Goal: Information Seeking & Learning: Compare options

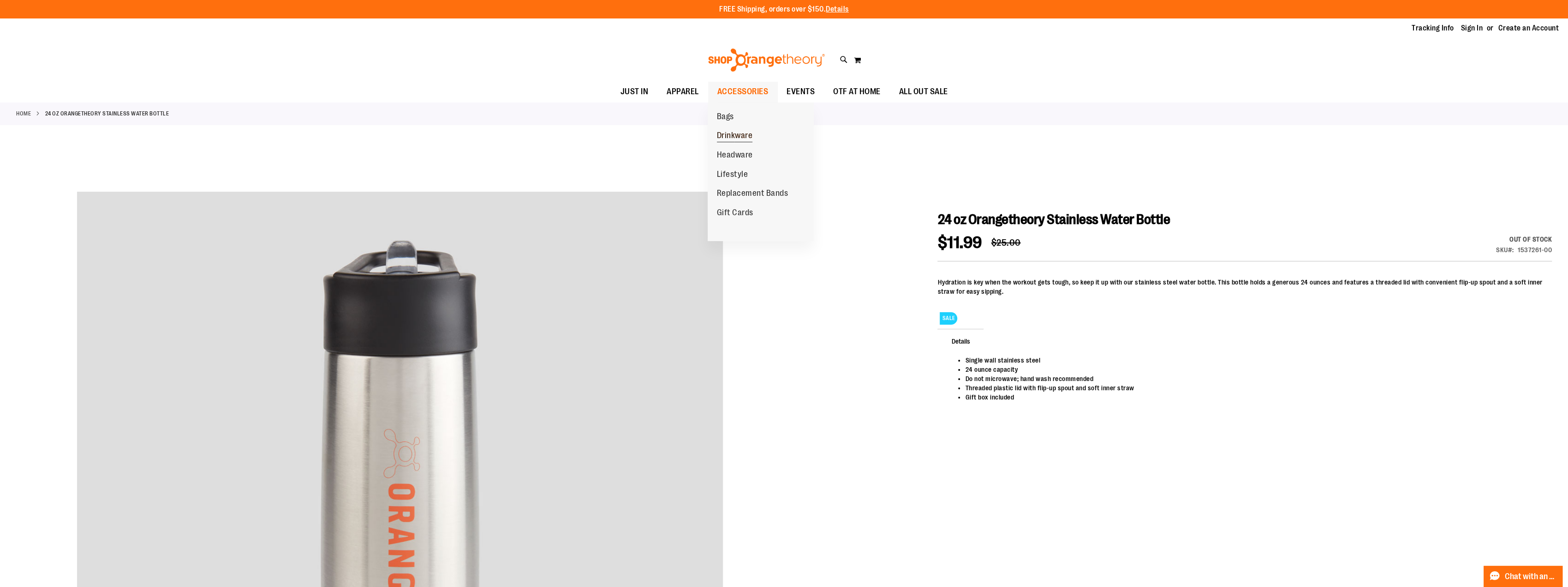
click at [735, 138] on span "Drinkware" at bounding box center [735, 136] width 36 height 11
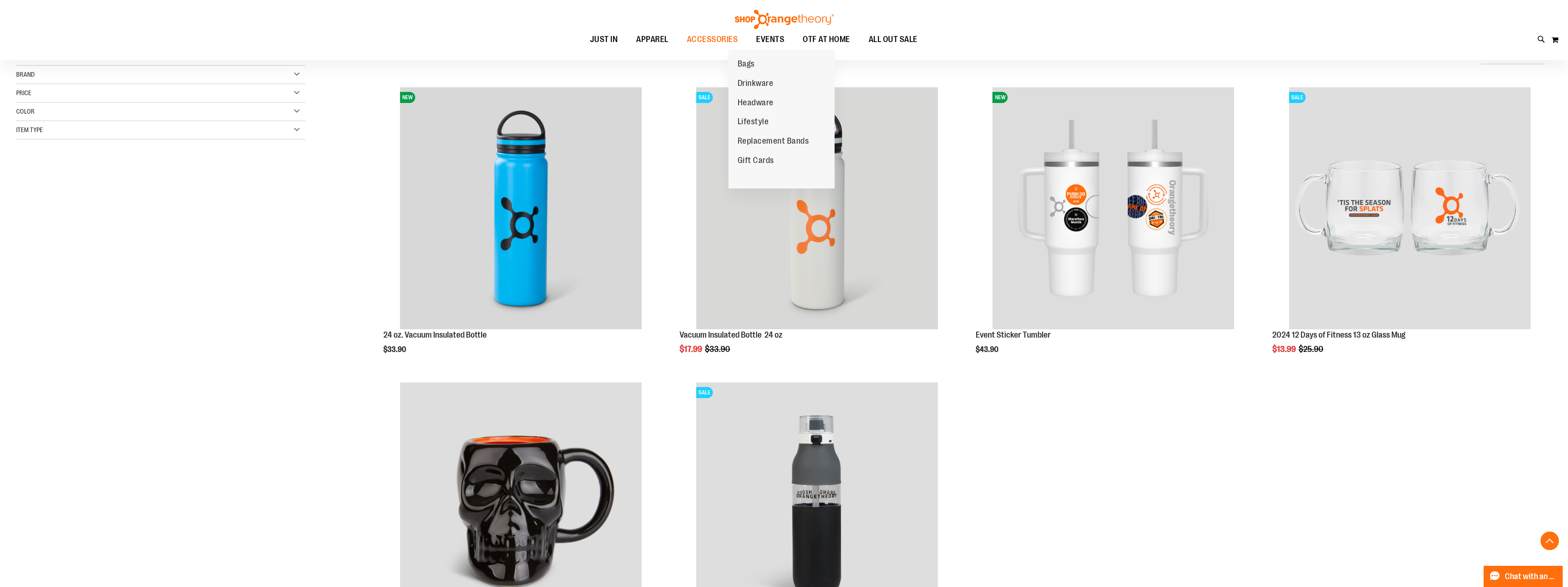
scroll to position [184, 0]
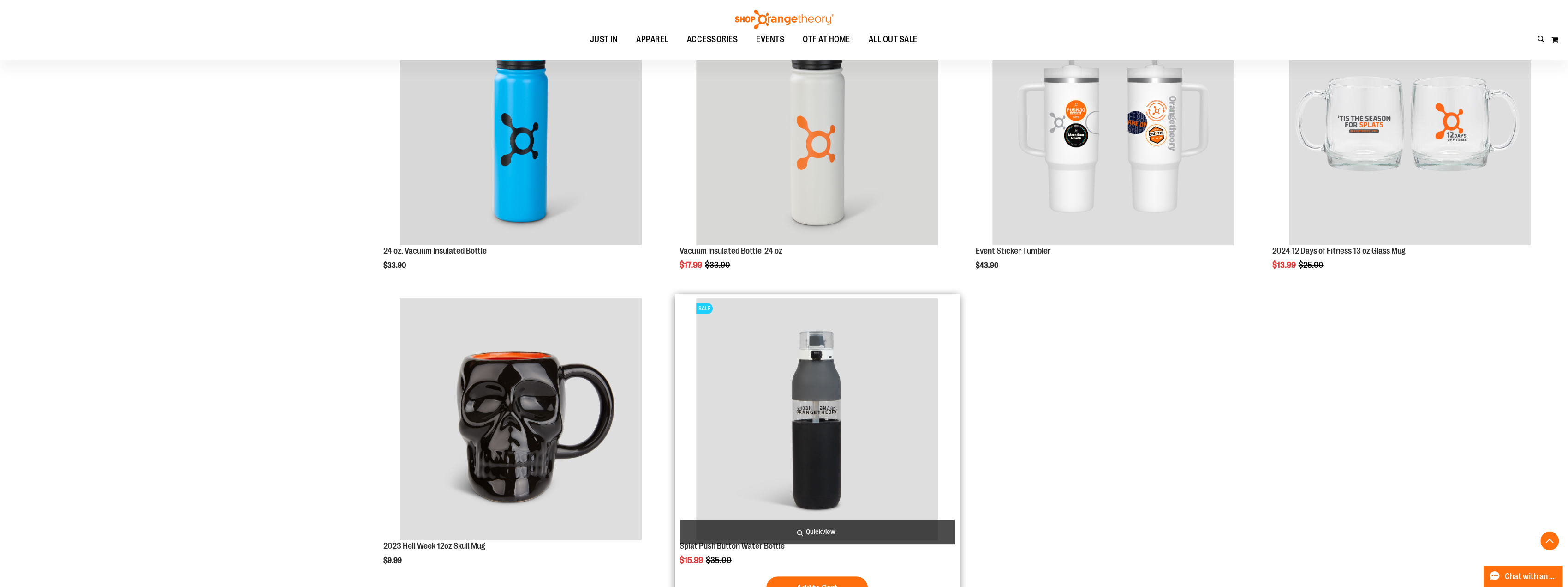
click at [874, 441] on img "product" at bounding box center [817, 419] width 241 height 242
